Goal: Task Accomplishment & Management: Manage account settings

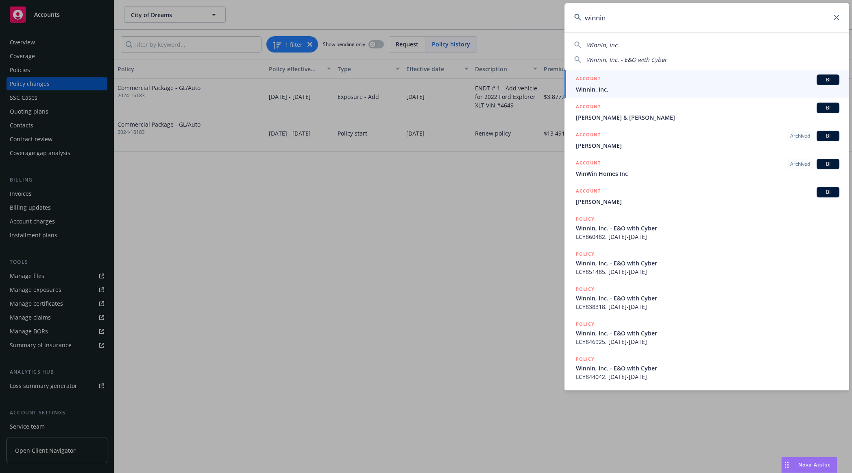
type input "winnin"
click at [639, 86] on span "Winnin, Inc." at bounding box center [708, 89] width 264 height 9
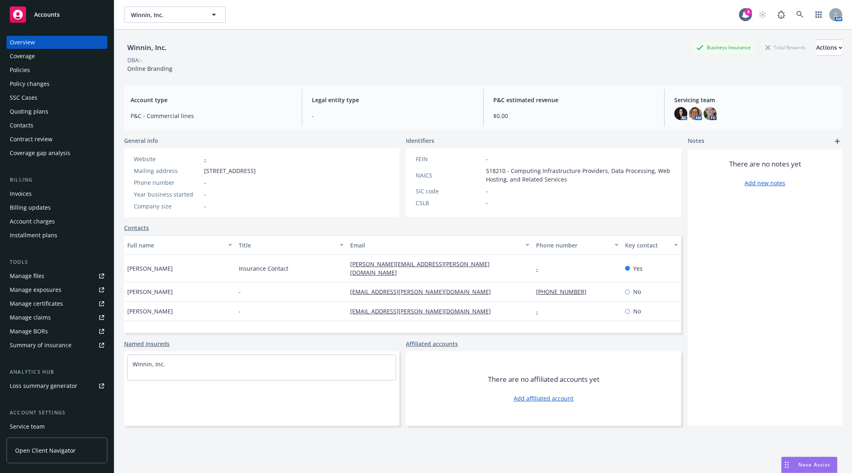
click at [76, 68] on div "Policies" at bounding box center [57, 69] width 94 height 13
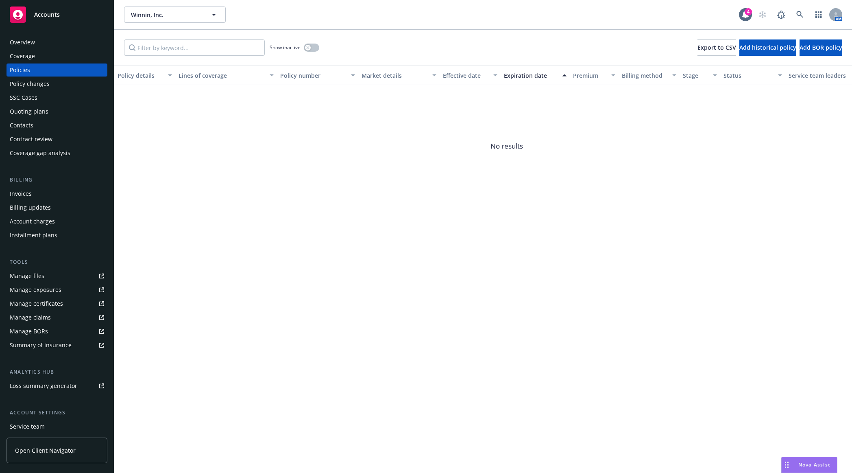
click at [313, 54] on div "Show inactive" at bounding box center [295, 47] width 50 height 16
click at [313, 50] on button "button" at bounding box center [311, 48] width 15 height 8
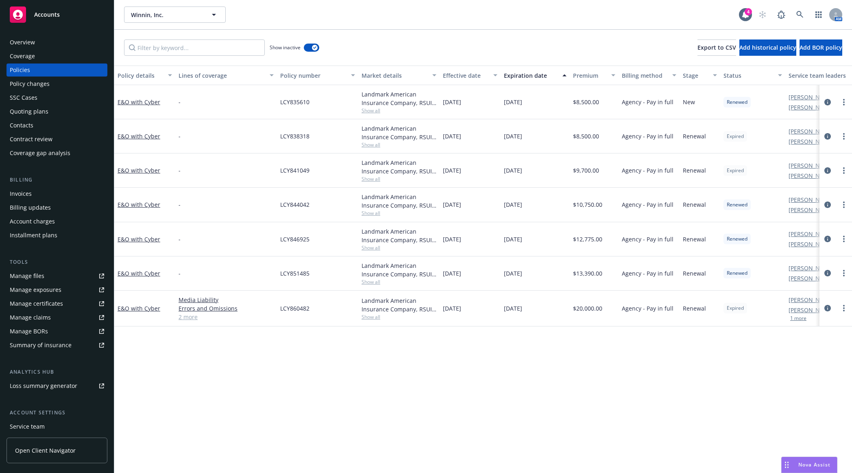
click at [533, 76] on div "Expiration date" at bounding box center [531, 75] width 54 height 9
click at [844, 101] on circle "more" at bounding box center [844, 101] width 2 height 2
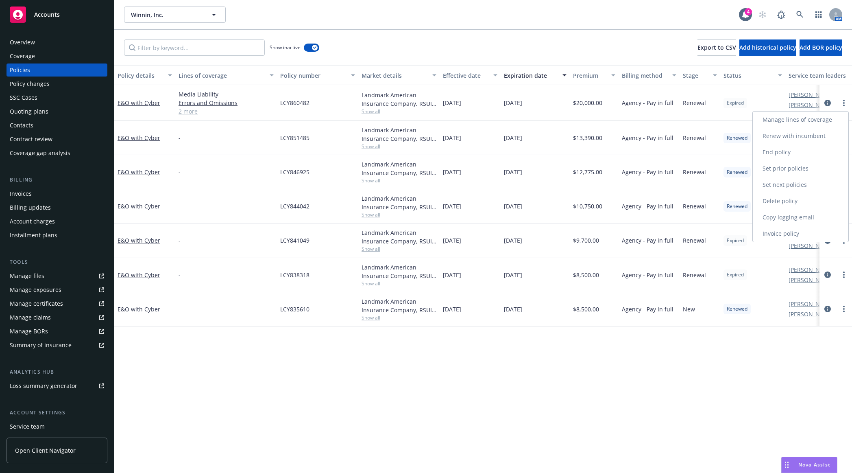
click at [804, 147] on link "End policy" at bounding box center [801, 152] width 96 height 16
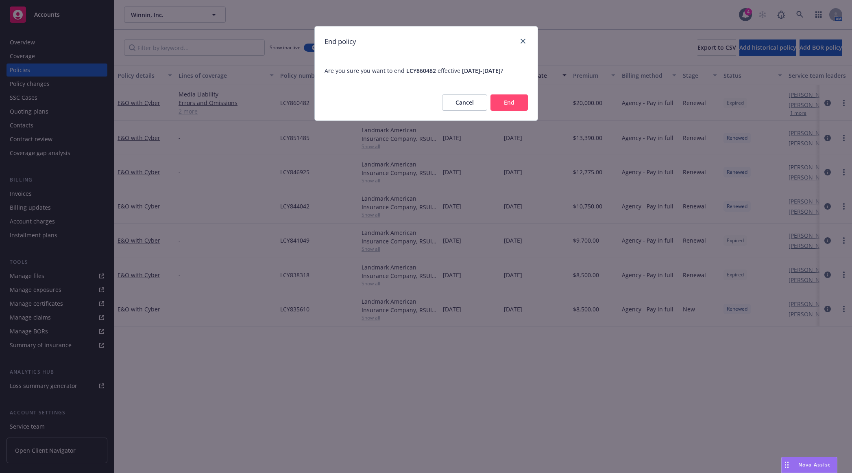
click at [507, 101] on button "End" at bounding box center [509, 102] width 37 height 16
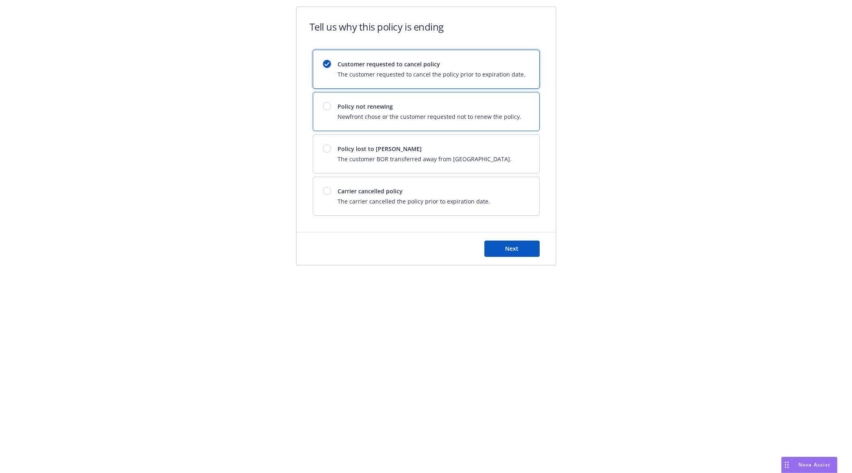
click at [362, 113] on span "Newfront chose or the customer requested not to renew the policy." at bounding box center [430, 116] width 184 height 9
drag, startPoint x: 517, startPoint y: 248, endPoint x: 506, endPoint y: 246, distance: 10.8
click at [506, 246] on span "Next" at bounding box center [511, 248] width 13 height 8
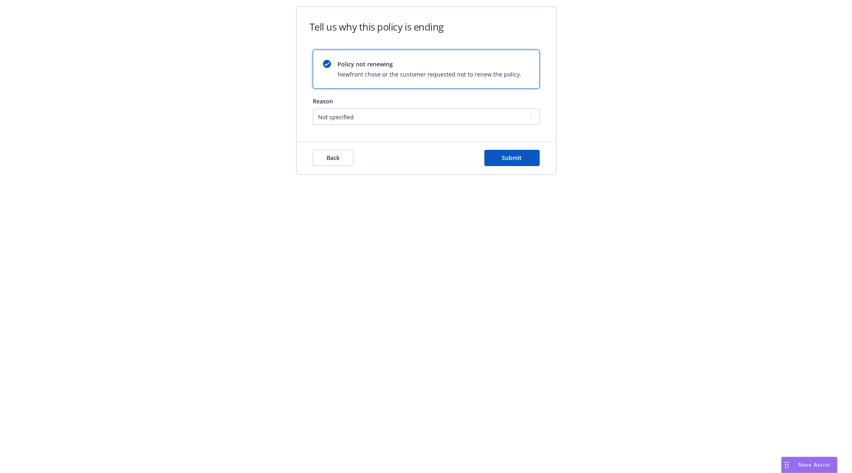
click at [429, 130] on form "Tell us why this policy is ending Policy not renewing Newfront chose or the cus…" at bounding box center [427, 90] width 260 height 167
click at [427, 126] on form "Tell us why this policy is ending Policy not renewing Newfront chose or the cus…" at bounding box center [427, 90] width 260 height 167
click at [426, 121] on select "Not specified Service Pricing Buyer change M&A, Bankruptcy, or Out of business …" at bounding box center [426, 117] width 227 height 16
click at [313, 109] on select "Not specified Service Pricing Buyer change M&A, Bankruptcy, or Out of business …" at bounding box center [426, 117] width 227 height 16
click at [496, 115] on select "Not specified Service Pricing Buyer change M&A, Bankruptcy, or Out of business …" at bounding box center [426, 117] width 227 height 16
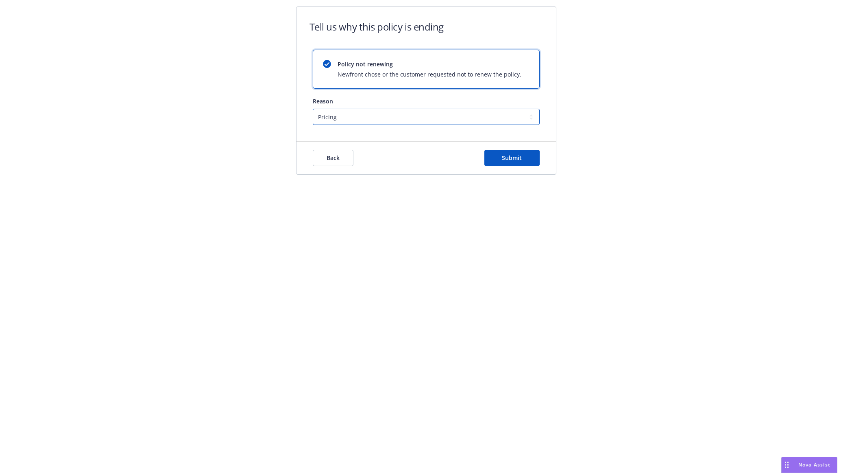
select select "Buyer change"
click at [313, 109] on select "Not specified Service Pricing Buyer change M&A, Bankruptcy, or Out of business …" at bounding box center [426, 117] width 227 height 16
click at [517, 160] on span "Submit" at bounding box center [512, 158] width 20 height 8
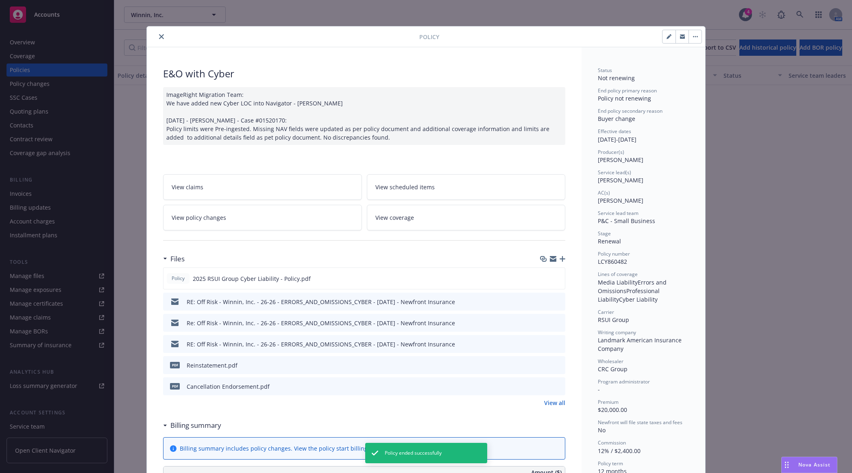
click at [159, 37] on icon "close" at bounding box center [161, 36] width 5 height 5
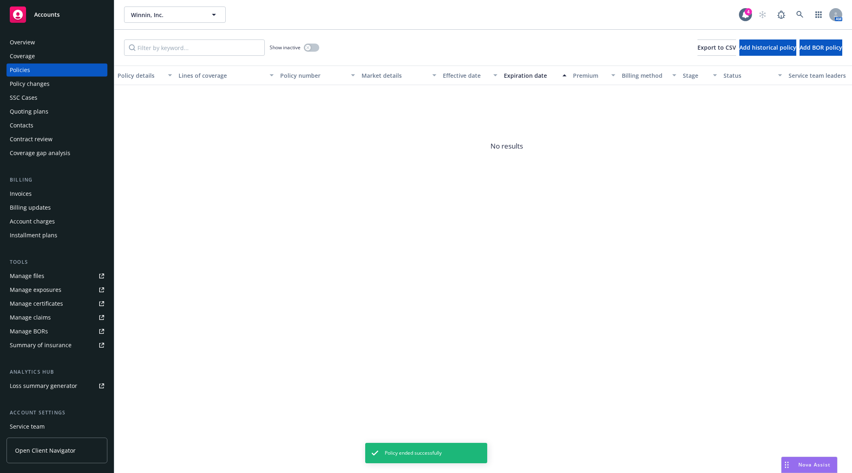
click at [64, 111] on div "Quoting plans" at bounding box center [57, 111] width 94 height 13
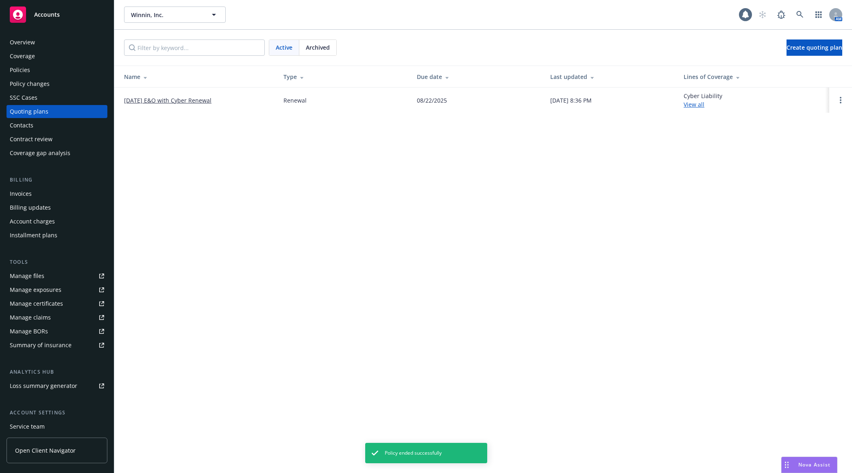
click at [189, 100] on link "[DATE] E&O with Cyber Renewal" at bounding box center [167, 100] width 87 height 9
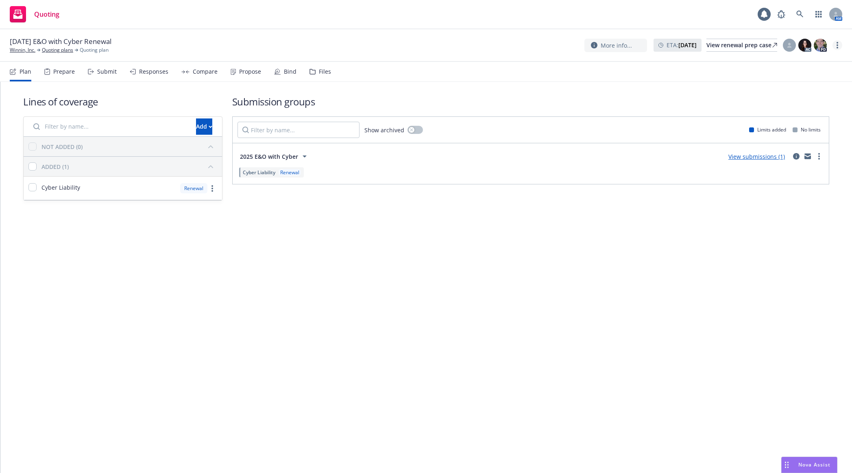
click at [838, 44] on circle "more" at bounding box center [838, 45] width 2 height 2
click at [794, 44] on div at bounding box center [789, 45] width 13 height 13
drag, startPoint x: 757, startPoint y: 83, endPoint x: 757, endPoint y: 92, distance: 8.1
click at [757, 88] on div "Select an account manager... [PERSON_NAME] Assign account manager" at bounding box center [724, 108] width 142 height 59
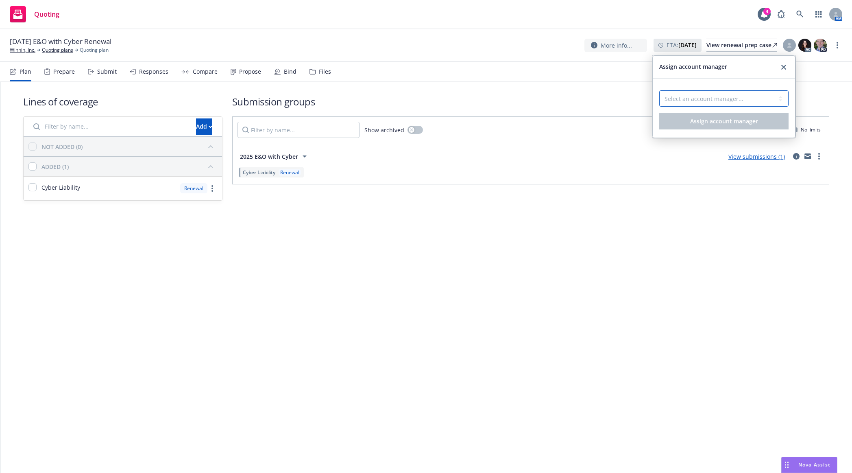
click at [757, 92] on select "Select an account manager... [PERSON_NAME]" at bounding box center [723, 98] width 129 height 16
select select "5415493c-816c-42a2-8d02-1e577820e081"
click at [659, 90] on select "Select an account manager... [PERSON_NAME]" at bounding box center [723, 98] width 129 height 16
click at [753, 117] on button "Assign account manager" at bounding box center [723, 121] width 129 height 16
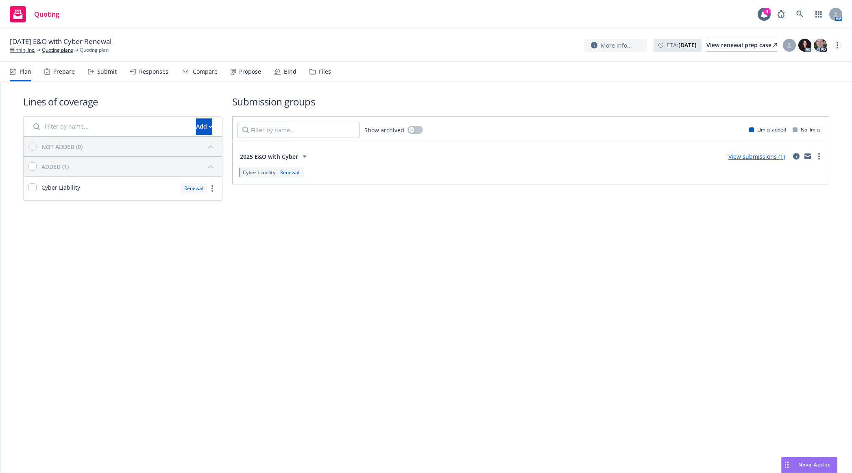
click at [837, 46] on icon "more" at bounding box center [838, 45] width 2 height 7
click at [798, 123] on link "Archive quoting plan" at bounding box center [796, 127] width 91 height 16
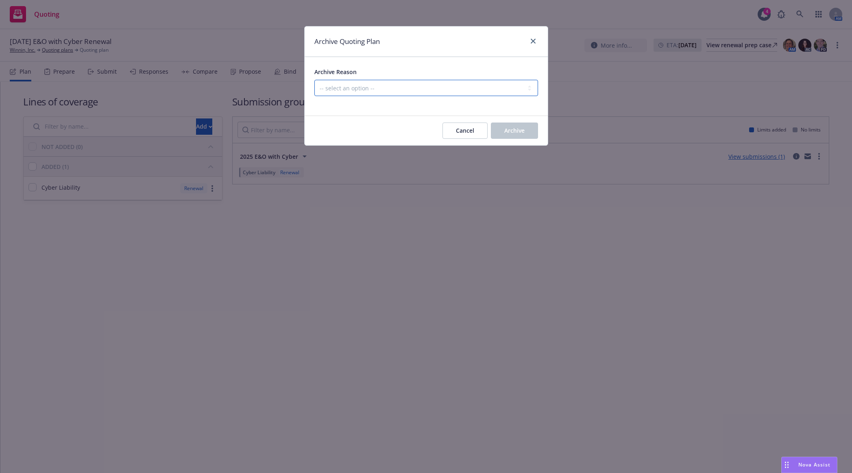
click at [527, 84] on select "-- select an option -- All policies in this renewal plan are auto-renewed Creat…" at bounding box center [426, 88] width 224 height 16
select select "ARCHIVED_RENEWAL_CANCELED"
click at [314, 80] on select "-- select an option -- All policies in this renewal plan are auto-renewed Creat…" at bounding box center [426, 88] width 224 height 16
click at [520, 131] on span "Archive" at bounding box center [514, 131] width 20 height 8
